Goal: Task Accomplishment & Management: Use online tool/utility

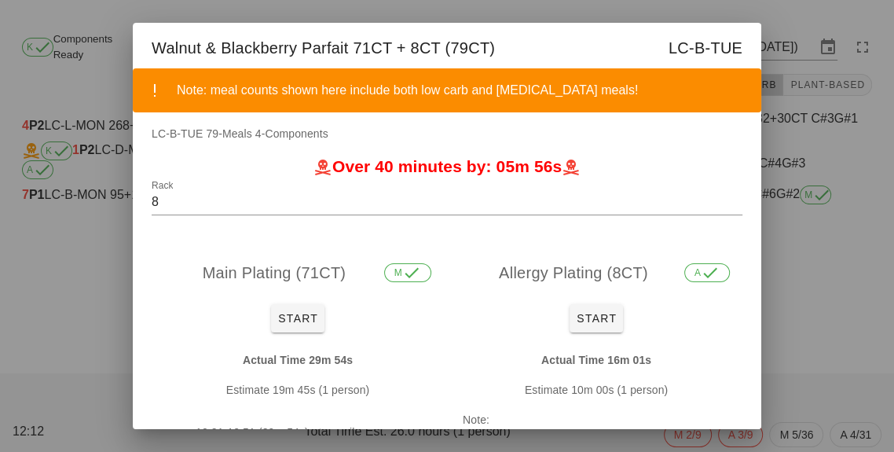
click at [91, 257] on div at bounding box center [447, 226] width 894 height 452
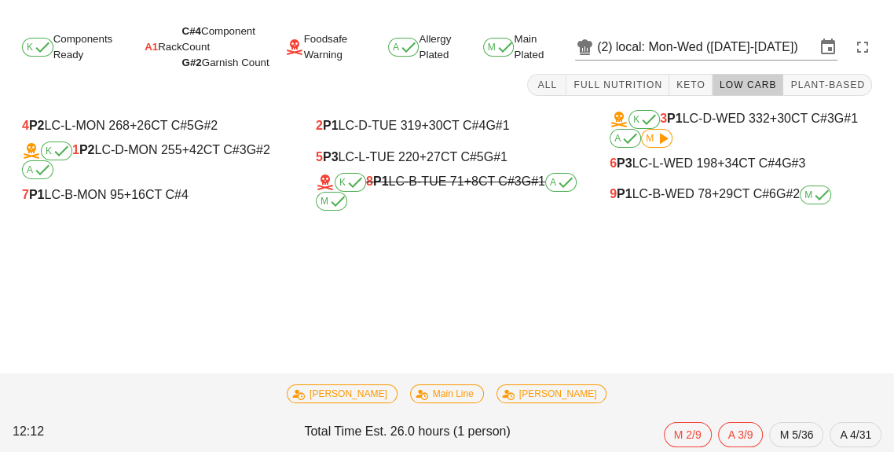
click at [674, 203] on div "9 P1 LC-B-WED 78 +29 CT C#6 G#2 M" at bounding box center [741, 194] width 262 height 19
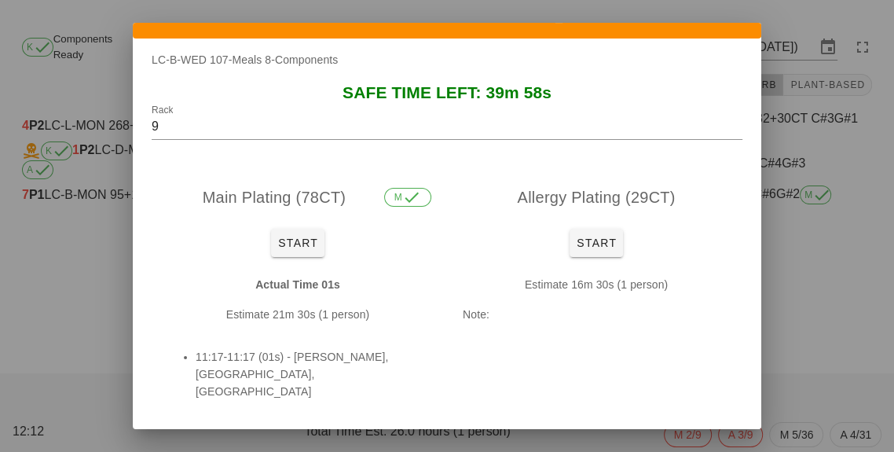
scroll to position [91, 0]
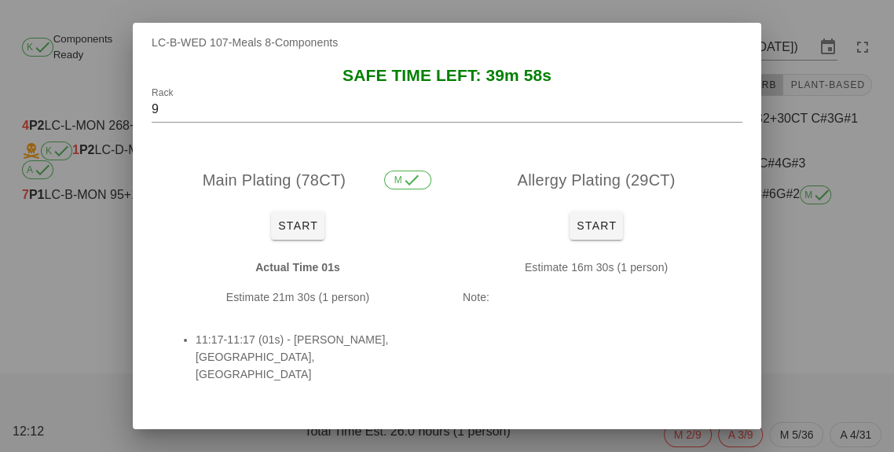
click at [112, 313] on div at bounding box center [447, 226] width 894 height 452
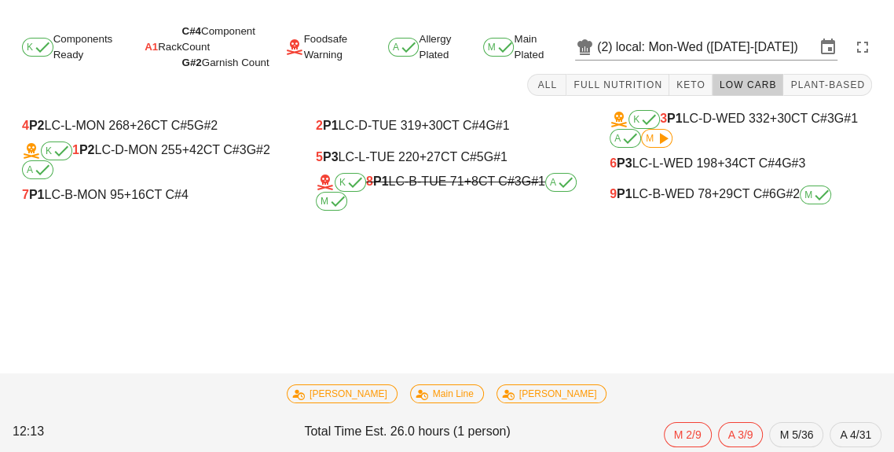
click at [97, 207] on div "7 P1 LC-B-MON 95 +16 CT C#4" at bounding box center [153, 194] width 288 height 31
click at [119, 200] on div "7 P1 LC-B-MON 95 +16 CT C#4" at bounding box center [153, 195] width 262 height 14
type input "7"
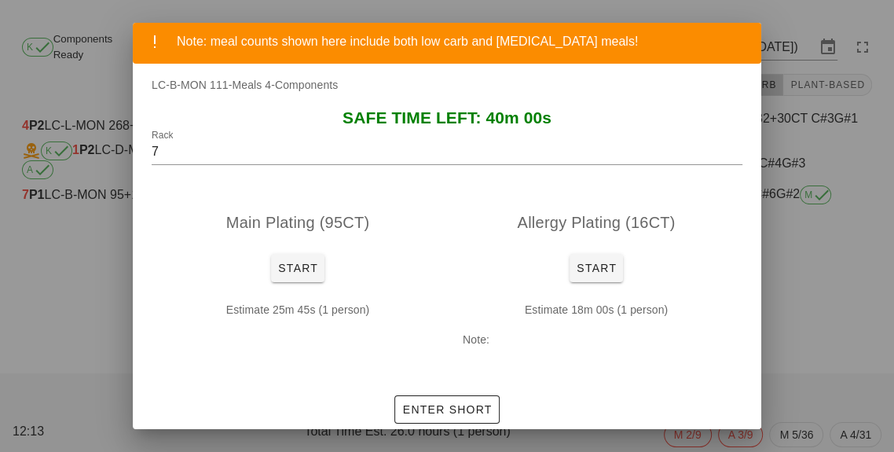
scroll to position [49, 0]
click at [278, 277] on button "Start" at bounding box center [297, 268] width 53 height 28
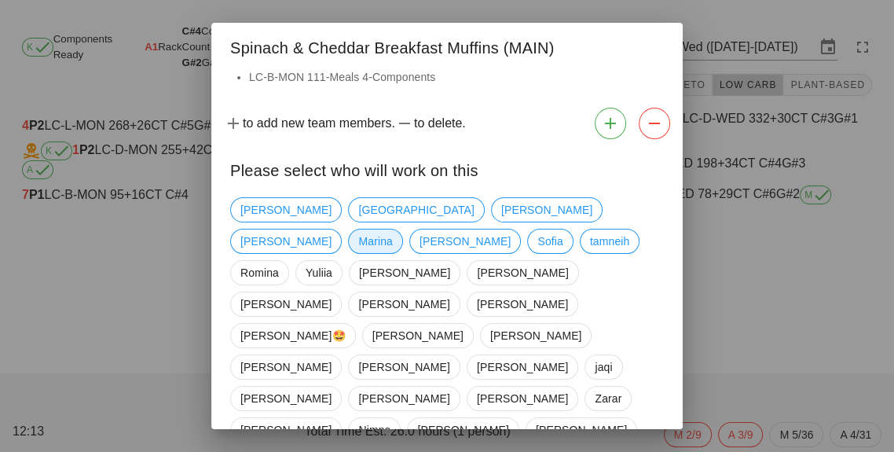
click at [392, 229] on span "Marina" at bounding box center [375, 241] width 34 height 24
click at [358, 218] on span "[GEOGRAPHIC_DATA]" at bounding box center [415, 210] width 115 height 24
click at [590, 250] on span "tamneih" at bounding box center [610, 241] width 40 height 24
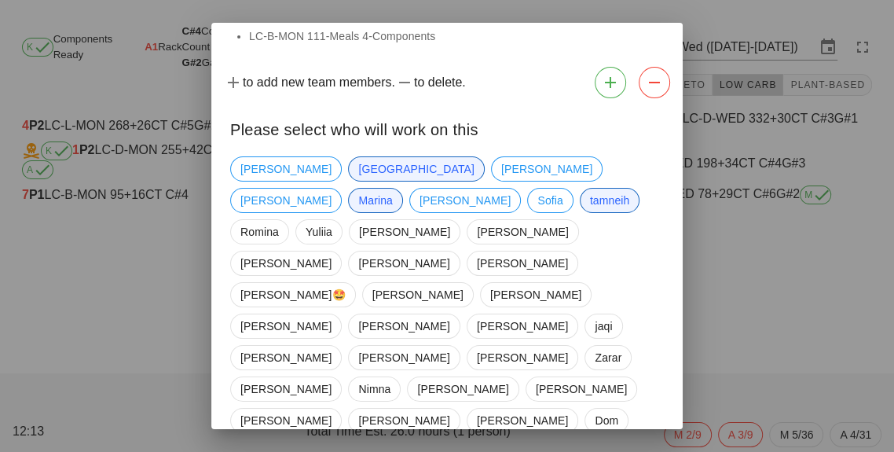
scroll to position [44, 0]
